Goal: Transaction & Acquisition: Purchase product/service

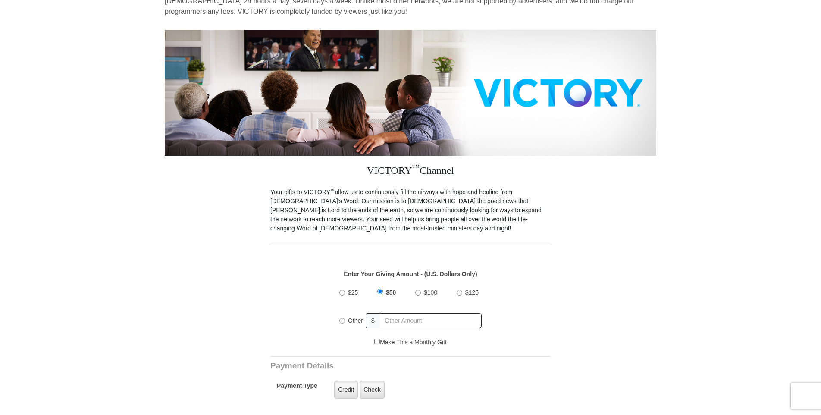
scroll to position [86, 0]
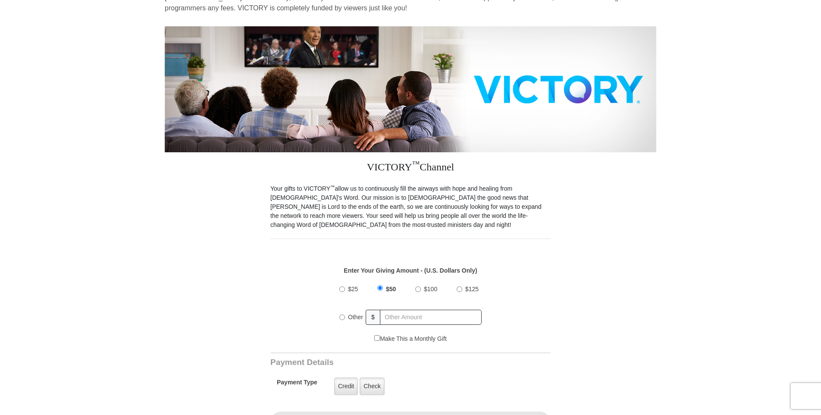
click at [343, 314] on input "Other" at bounding box center [342, 317] width 6 height 6
radio input "true"
click at [409, 309] on input "text" at bounding box center [431, 316] width 101 height 15
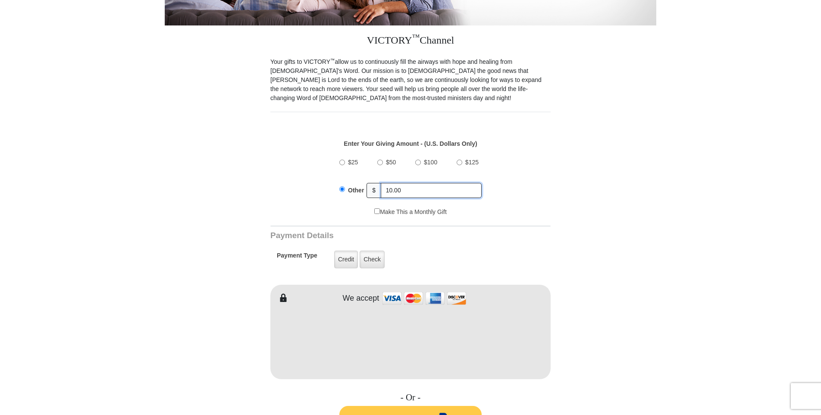
scroll to position [216, 0]
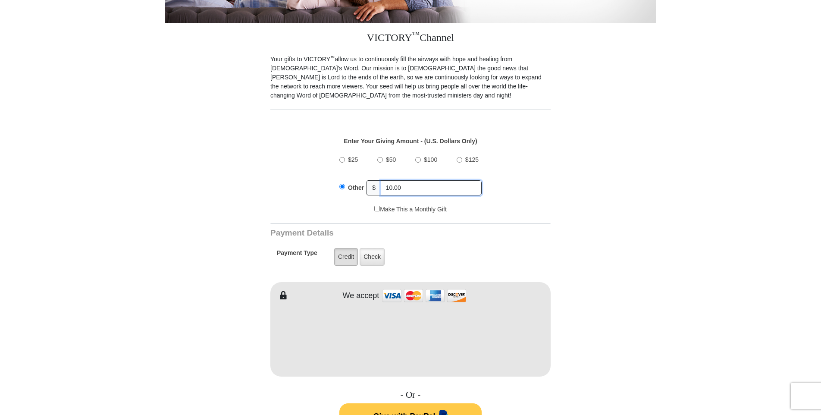
type input "10.00"
click at [346, 249] on label "Credit" at bounding box center [346, 257] width 24 height 18
click at [0, 0] on input "Credit" at bounding box center [0, 0] width 0 height 0
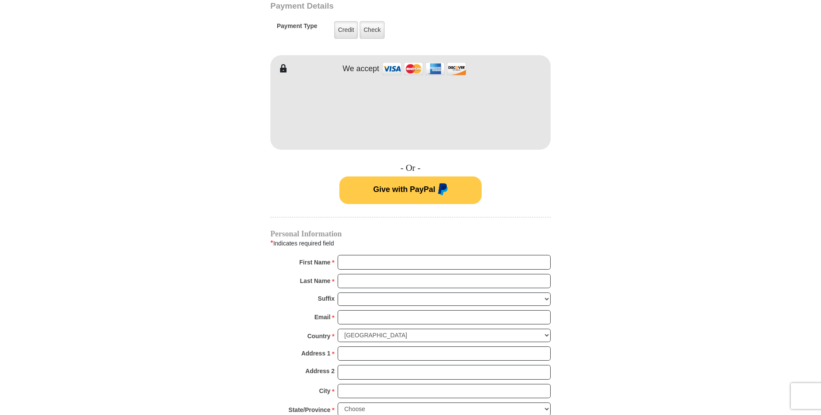
scroll to position [517, 0]
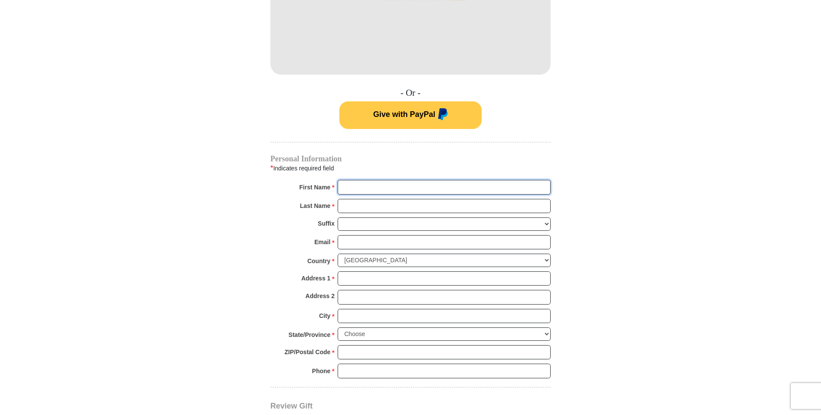
click at [398, 180] on input "First Name *" at bounding box center [444, 187] width 213 height 15
type input "[PERSON_NAME]"
type input "[EMAIL_ADDRESS][DOMAIN_NAME]"
type input "[STREET_ADDRESS][PERSON_NAME]"
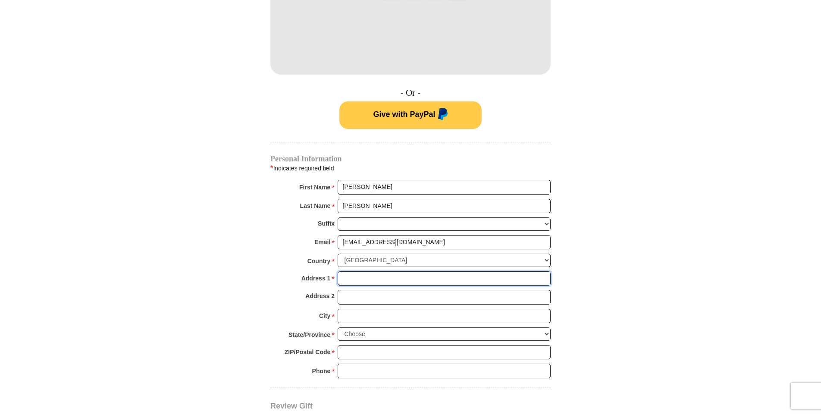
type input "[STREET_ADDRESS][PERSON_NAME]"
type input "Terre Haute"
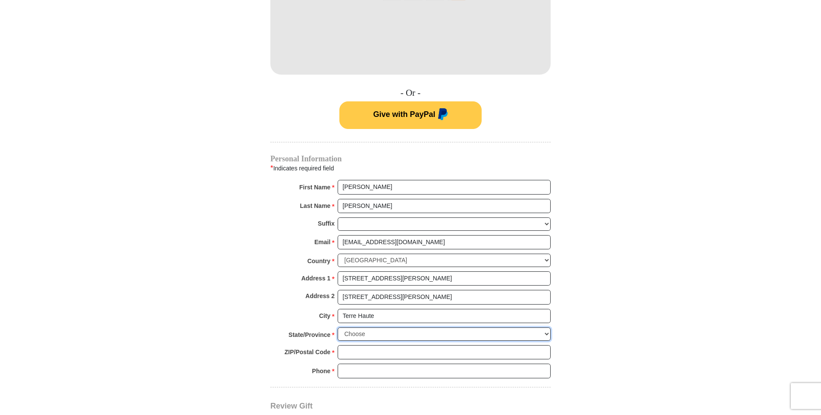
type input "47803"
type input "••••••0694"
click at [547, 327] on select "Choose [US_STATE] [US_STATE] [US_STATE] [US_STATE] [US_STATE] Armed Forces Amer…" at bounding box center [444, 333] width 213 height 13
click at [338, 327] on select "Choose [US_STATE] [US_STATE] [US_STATE] [US_STATE] [US_STATE] Armed Forces Amer…" at bounding box center [444, 333] width 213 height 13
click at [548, 327] on select "Choose [US_STATE] [US_STATE] [US_STATE] [US_STATE] [US_STATE] Armed Forces Amer…" at bounding box center [444, 333] width 213 height 13
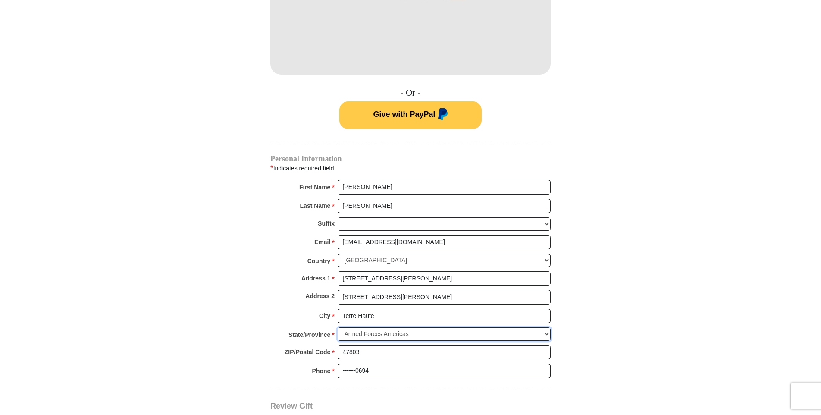
select select "IN"
click at [338, 327] on select "Choose [US_STATE] [US_STATE] [US_STATE] [US_STATE] [US_STATE] Armed Forces Amer…" at bounding box center [444, 333] width 213 height 13
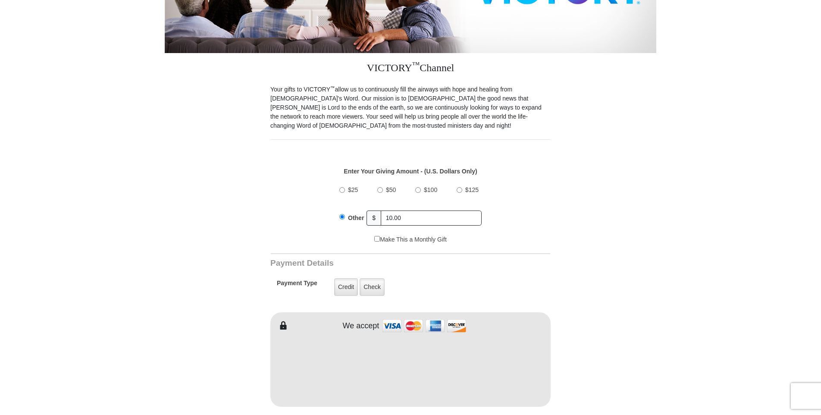
scroll to position [172, 0]
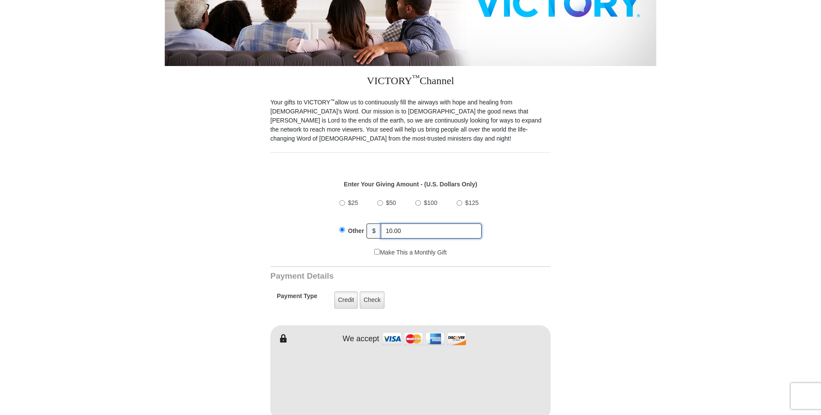
drag, startPoint x: 406, startPoint y: 218, endPoint x: 332, endPoint y: 218, distance: 74.1
click at [344, 220] on div "Other $ 10.00" at bounding box center [410, 231] width 142 height 22
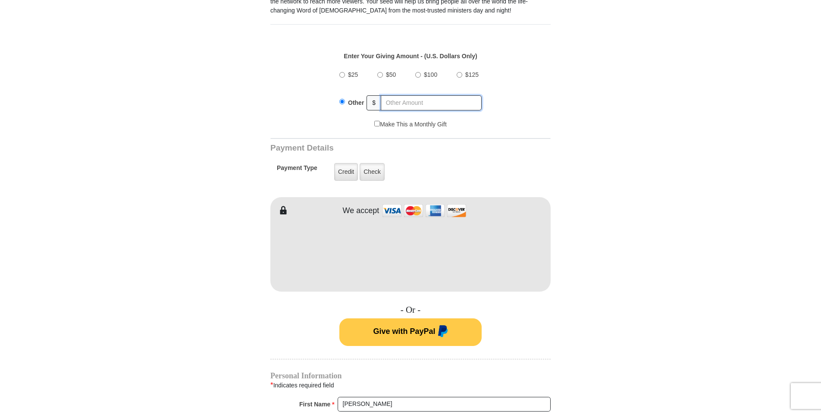
scroll to position [388, 0]
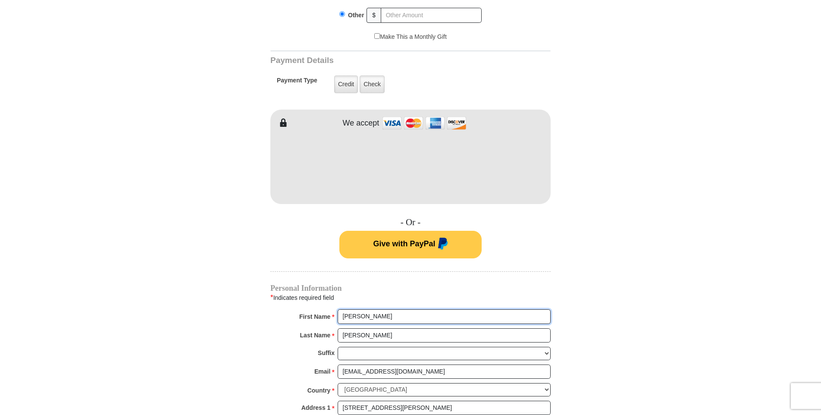
click at [409, 309] on input "[PERSON_NAME]" at bounding box center [444, 316] width 213 height 15
type input "ZoeAn"
drag, startPoint x: 364, startPoint y: 311, endPoint x: 295, endPoint y: 304, distance: 69.3
click at [295, 309] on div "First Name * [GEOGRAPHIC_DATA] Please enter First Name" at bounding box center [410, 318] width 280 height 19
drag, startPoint x: 385, startPoint y: 322, endPoint x: 318, endPoint y: 326, distance: 67.8
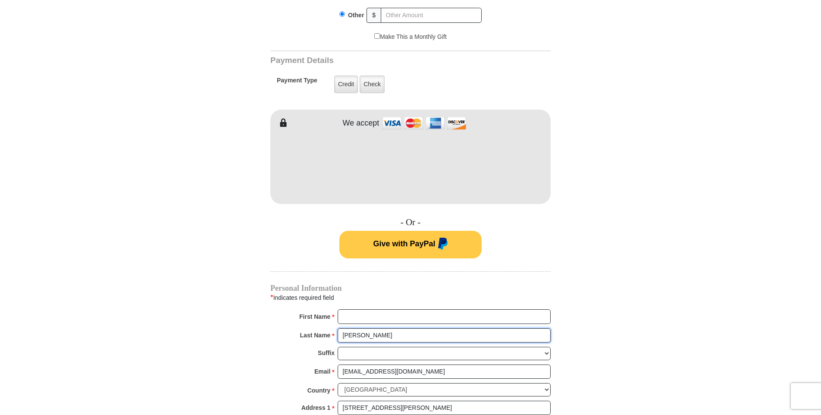
click at [318, 328] on div "Last Name * [PERSON_NAME] Please enter Last Name" at bounding box center [410, 337] width 280 height 19
drag, startPoint x: 422, startPoint y: 360, endPoint x: 274, endPoint y: 362, distance: 147.4
click at [275, 364] on div "Email * [EMAIL_ADDRESS][DOMAIN_NAME] Please enter Email The email address you h…" at bounding box center [410, 373] width 280 height 19
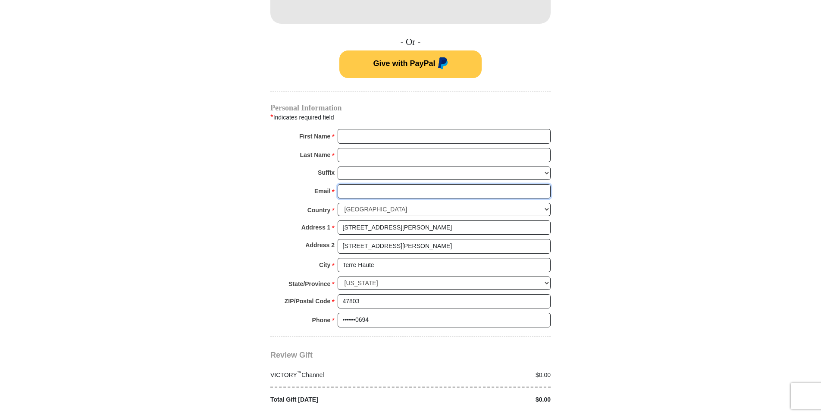
scroll to position [603, 0]
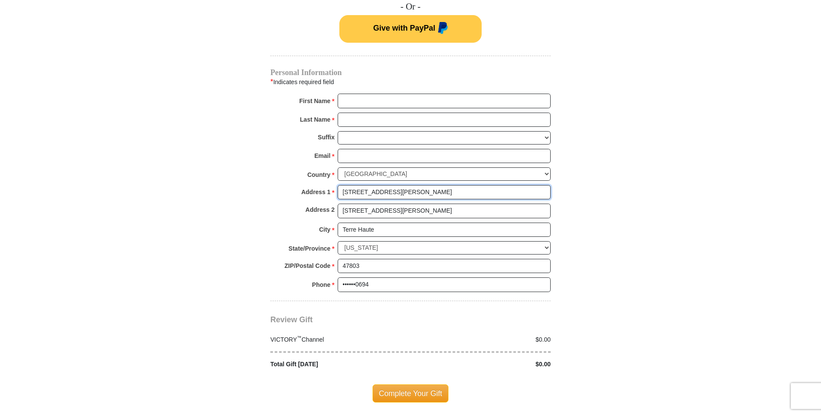
drag, startPoint x: 407, startPoint y: 181, endPoint x: 316, endPoint y: 191, distance: 91.4
click at [316, 191] on div "Address 1 * [STREET_ADDRESS][PERSON_NAME] Please enter Address 1" at bounding box center [410, 194] width 280 height 19
drag, startPoint x: 406, startPoint y: 201, endPoint x: 274, endPoint y: 206, distance: 131.6
click at [274, 206] on div "Address 2 [STREET_ADDRESS][PERSON_NAME]" at bounding box center [410, 212] width 280 height 19
